Goal: Find specific page/section: Find specific page/section

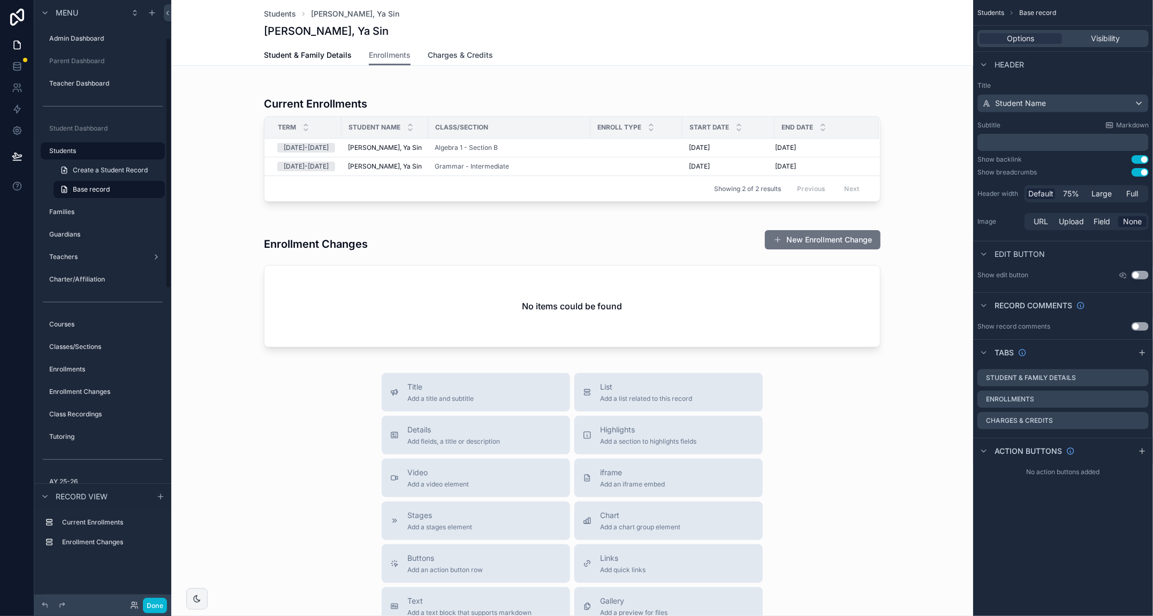
scroll to position [2, 0]
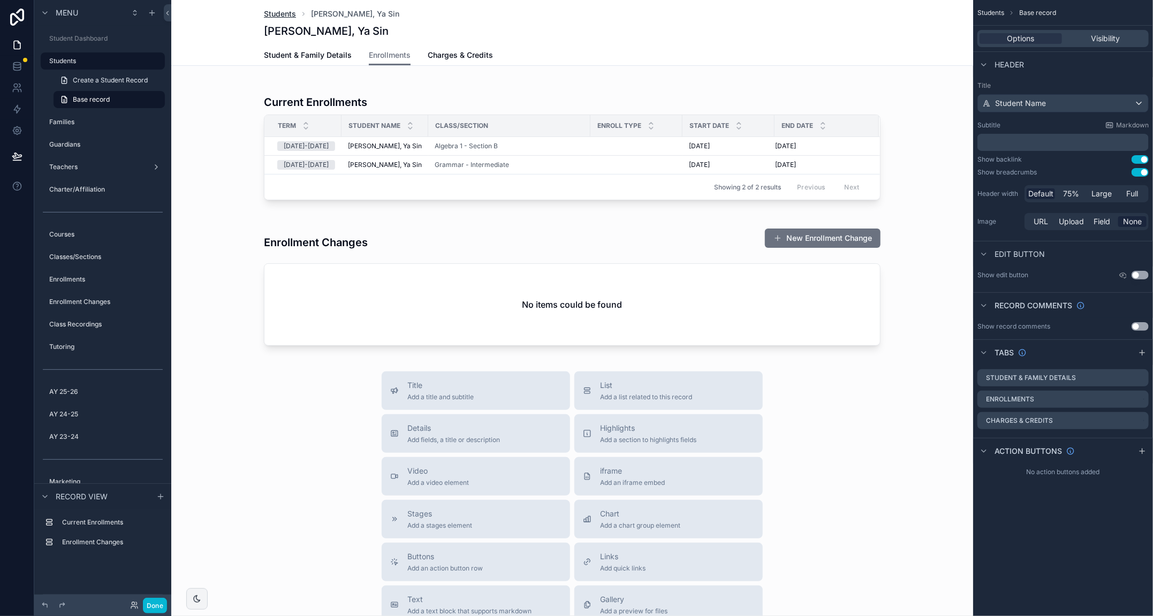
click at [282, 14] on span "Students" at bounding box center [280, 14] width 32 height 11
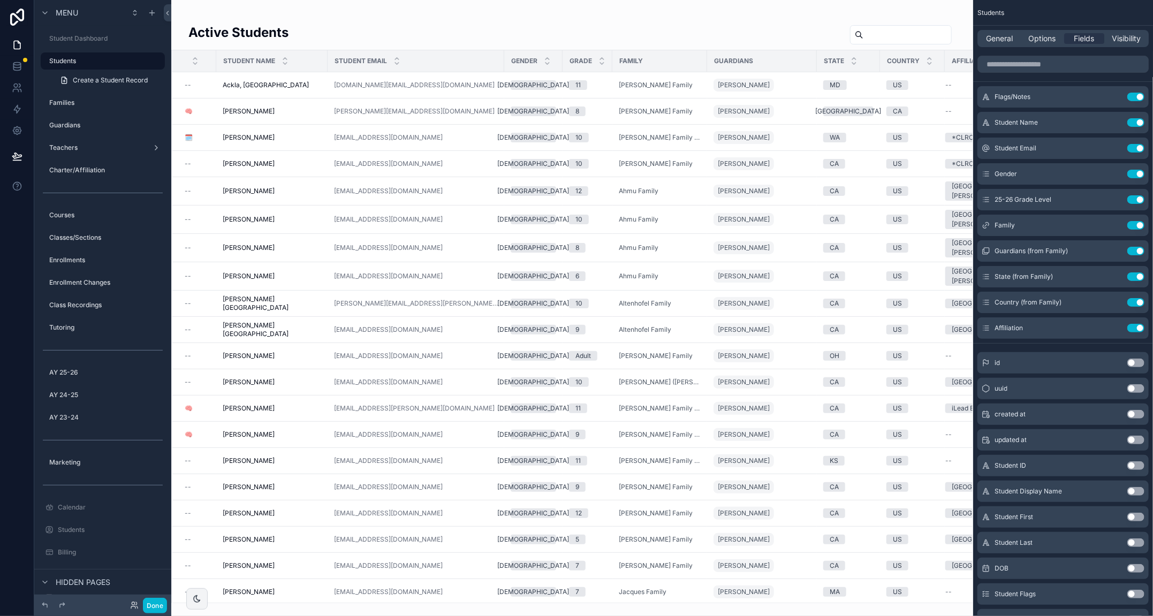
click at [870, 32] on input "scrollable content" at bounding box center [908, 34] width 88 height 15
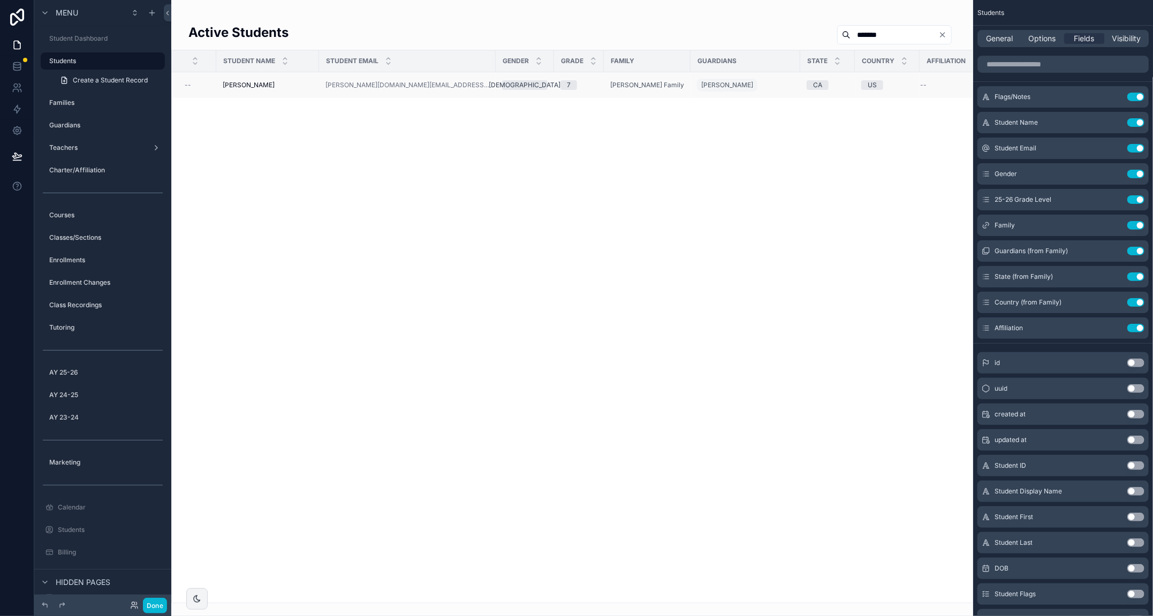
type input "*******"
click at [262, 81] on span "Lessick, Benjamin" at bounding box center [249, 85] width 52 height 9
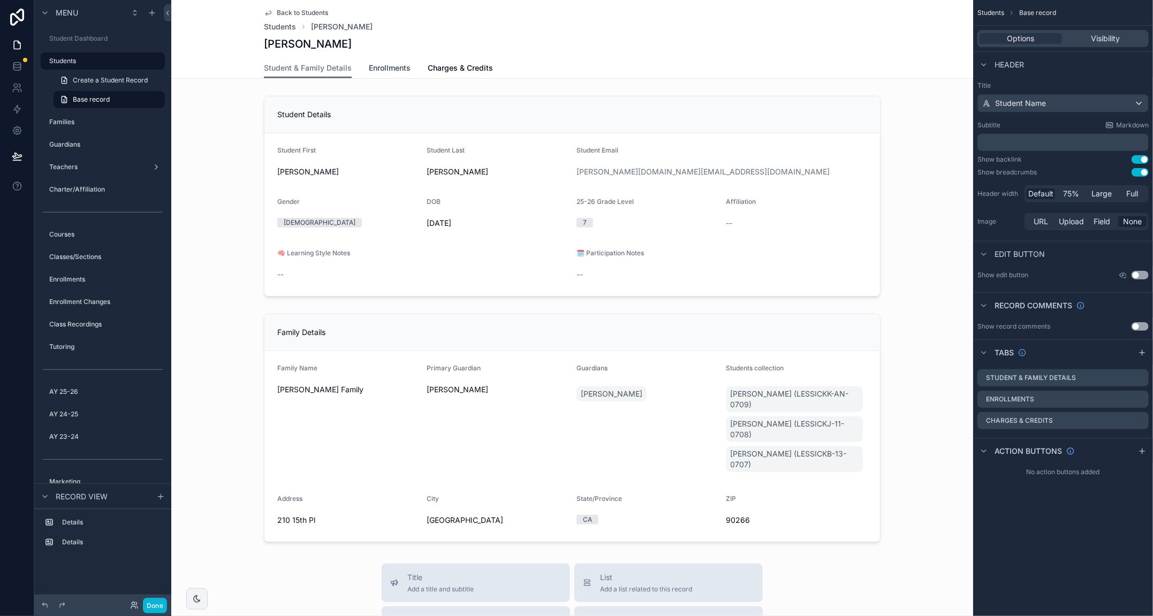
click at [393, 70] on span "Enrollments" at bounding box center [390, 68] width 42 height 11
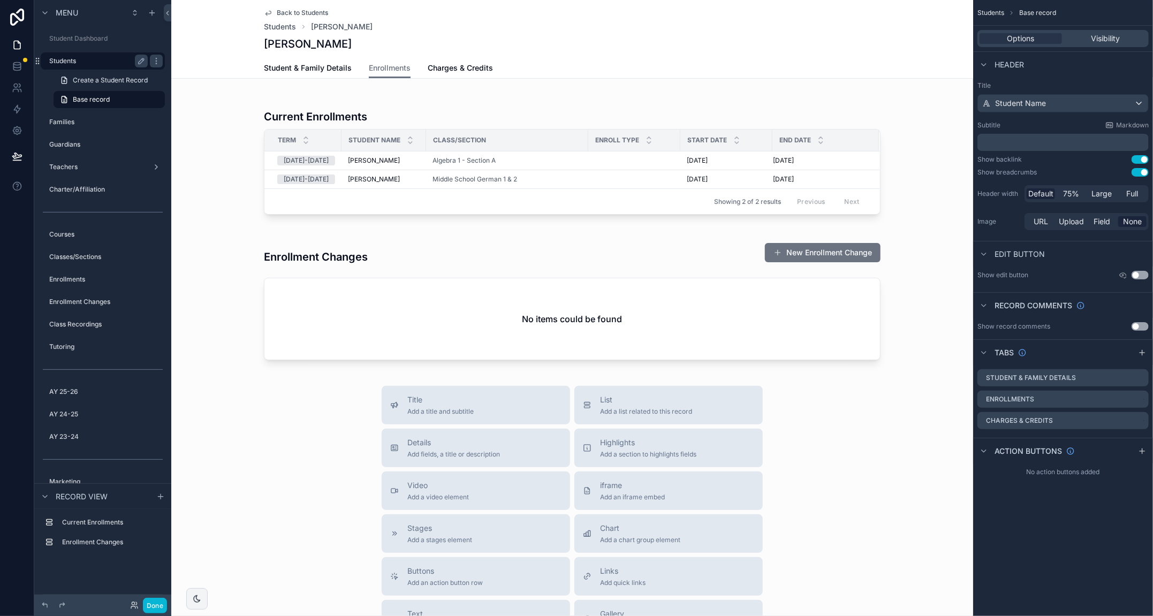
drag, startPoint x: 76, startPoint y: 125, endPoint x: 78, endPoint y: 147, distance: 22.5
click at [76, 125] on label "Families" at bounding box center [106, 122] width 114 height 9
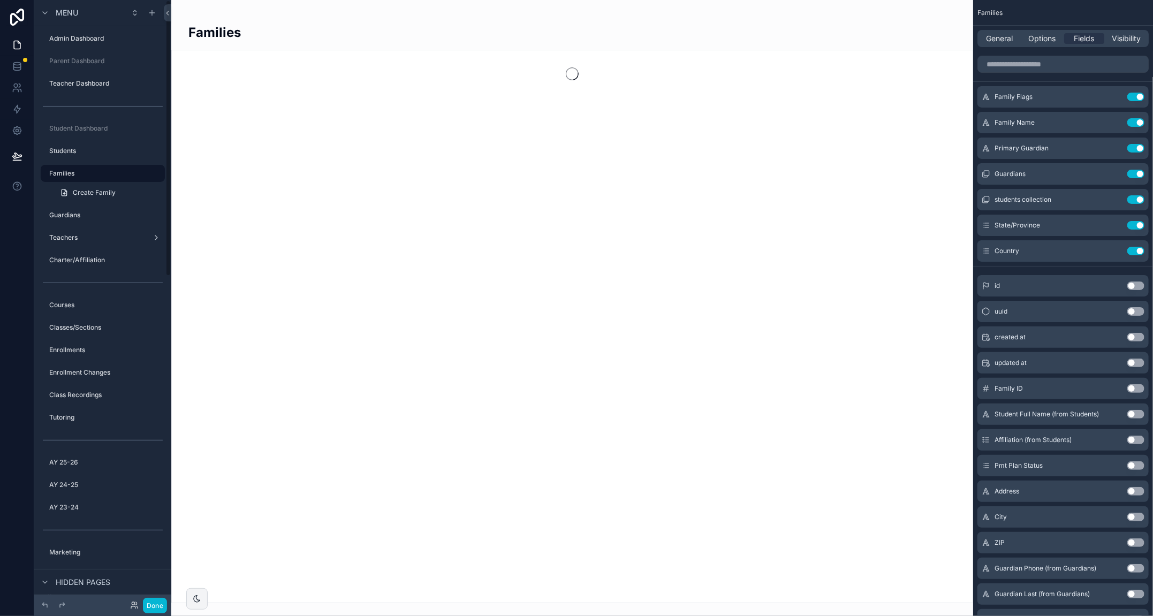
click at [132, 603] on icon at bounding box center [134, 605] width 9 height 9
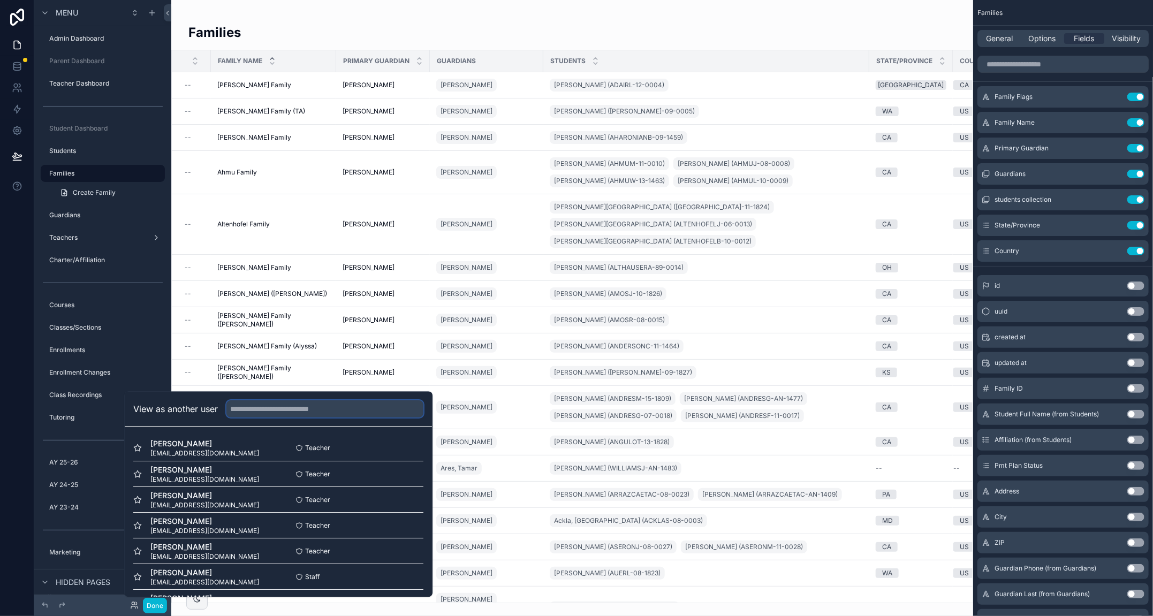
click at [268, 411] on input "text" at bounding box center [325, 409] width 197 height 17
type input "*****"
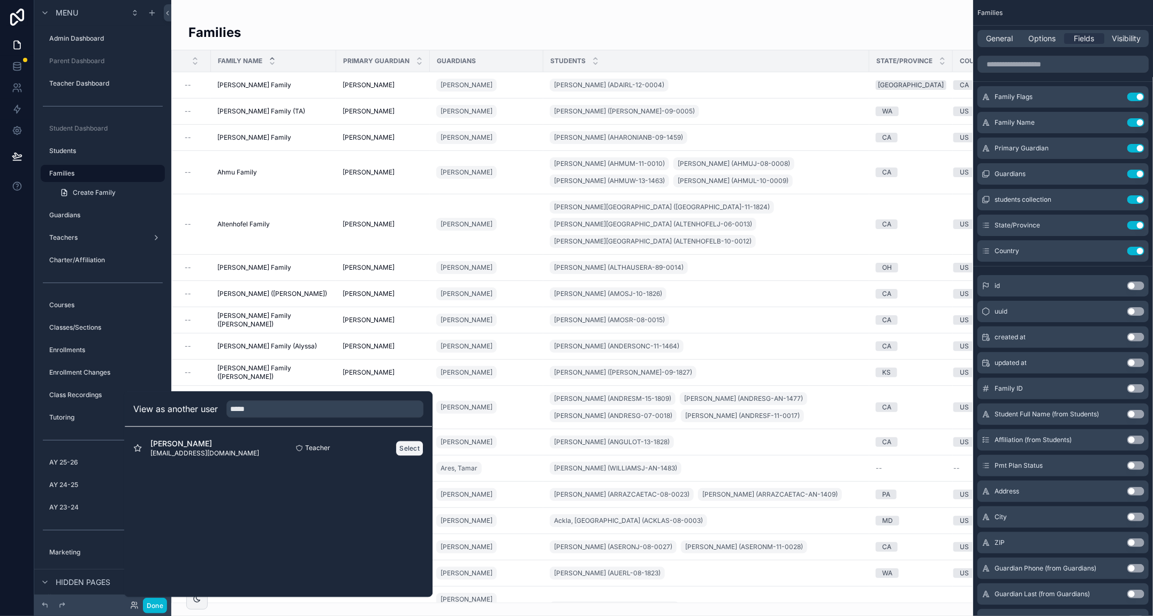
click at [403, 450] on button "Select" at bounding box center [410, 449] width 28 height 16
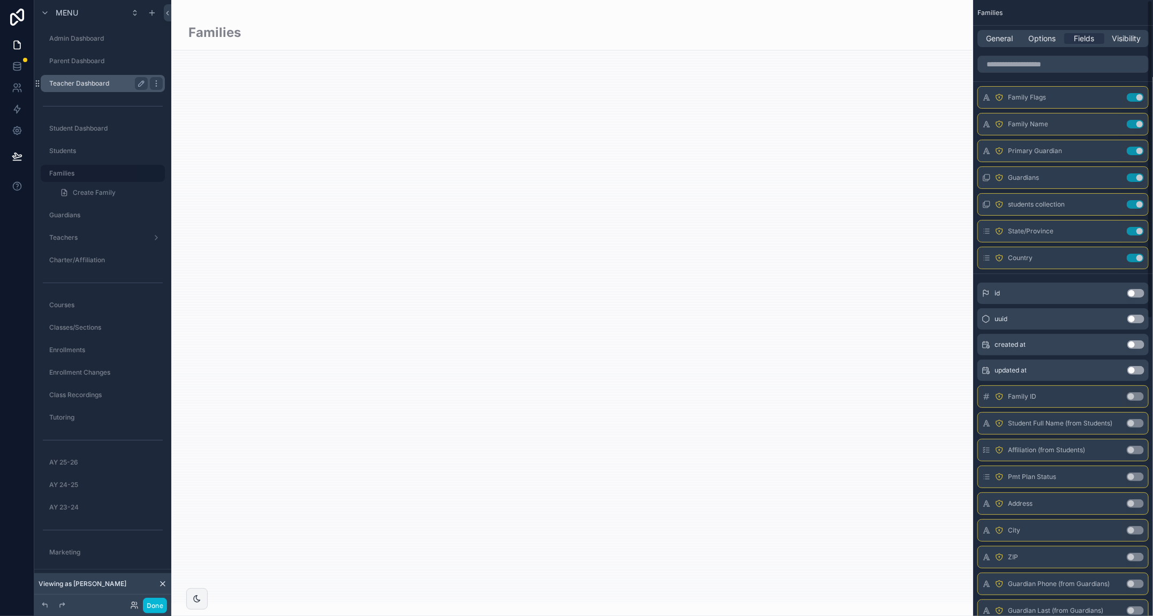
click at [74, 82] on label "Teacher Dashboard" at bounding box center [96, 83] width 94 height 9
click at [54, 82] on label "Teacher Dashboard" at bounding box center [96, 83] width 94 height 9
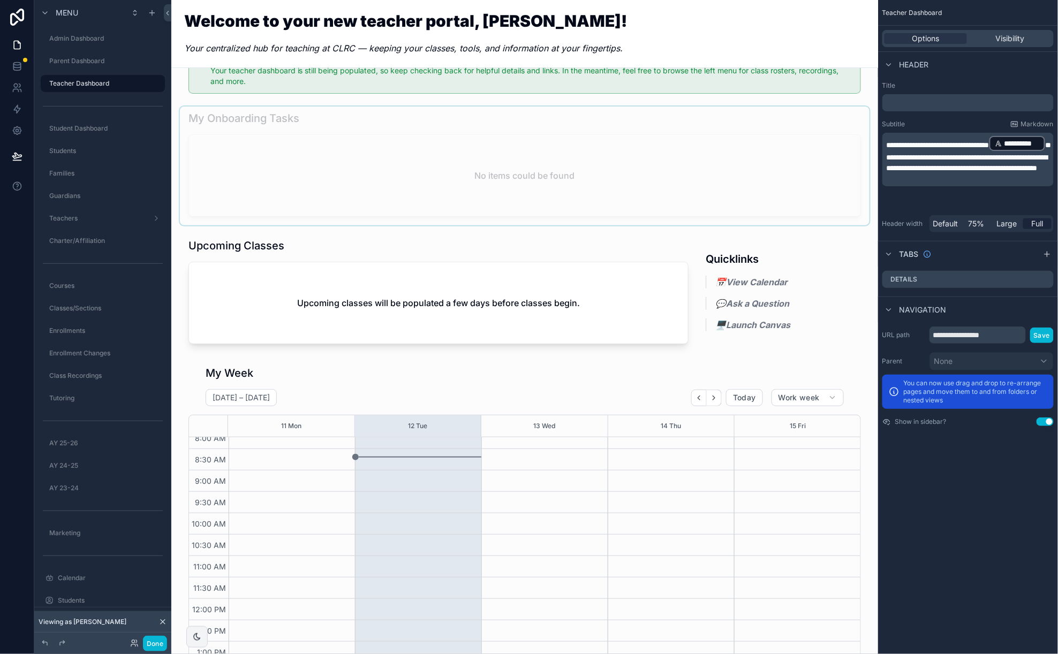
scroll to position [68, 0]
